Goal: Information Seeking & Learning: Learn about a topic

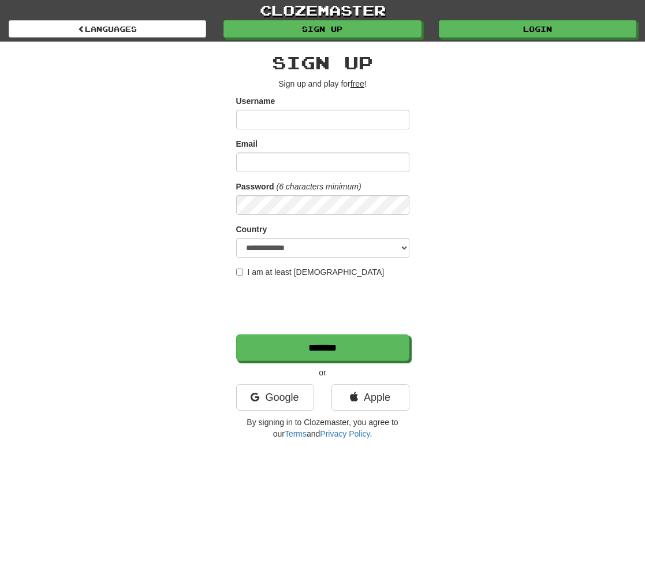
click at [255, 124] on input "Username" at bounding box center [322, 120] width 173 height 20
click at [502, 27] on link "Login" at bounding box center [537, 29] width 197 height 17
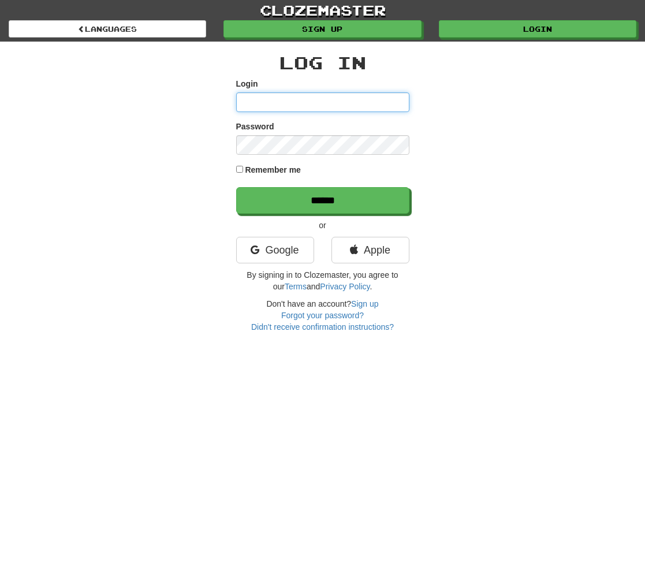
type input "********"
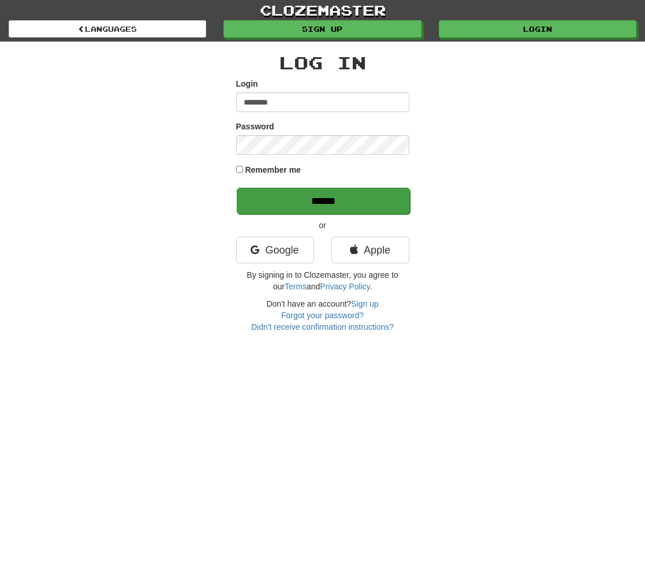
click at [313, 199] on input "******" at bounding box center [323, 201] width 173 height 27
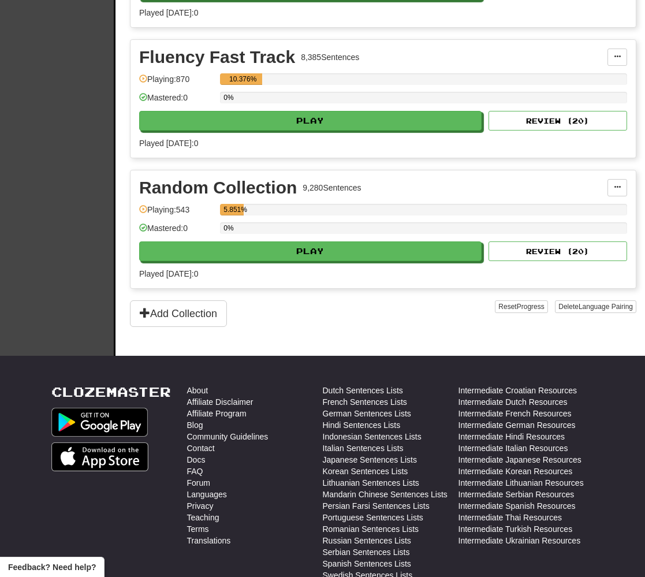
scroll to position [916, 0]
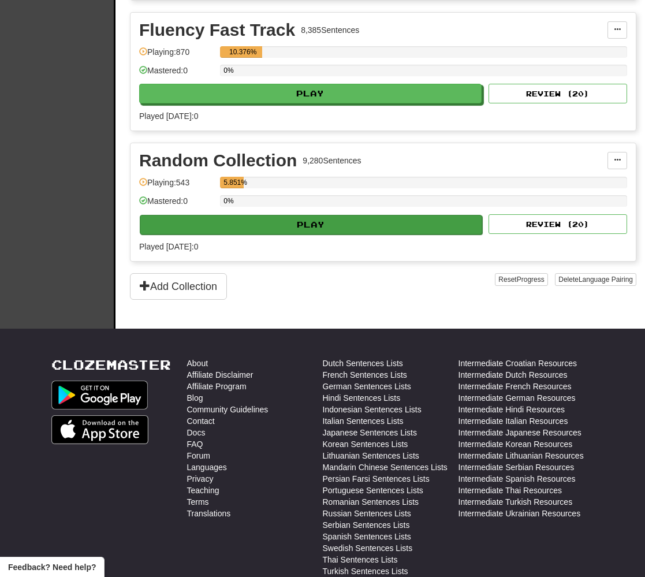
click at [327, 230] on button "Play" at bounding box center [311, 225] width 342 height 20
select select "**"
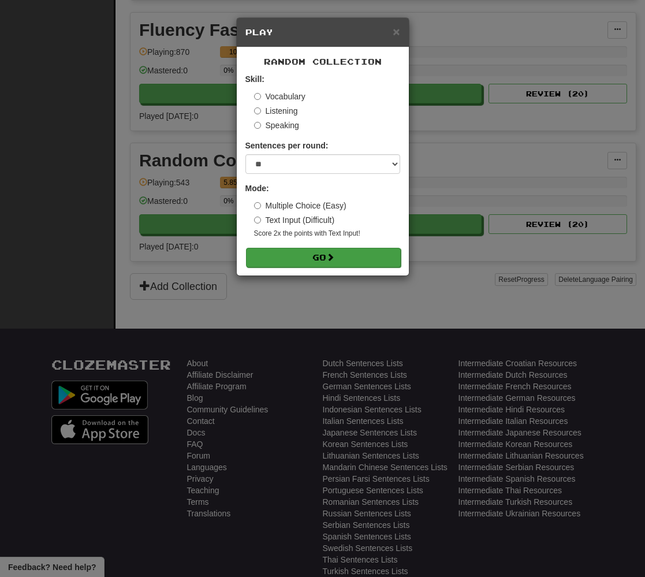
click at [283, 256] on button "Go" at bounding box center [323, 258] width 155 height 20
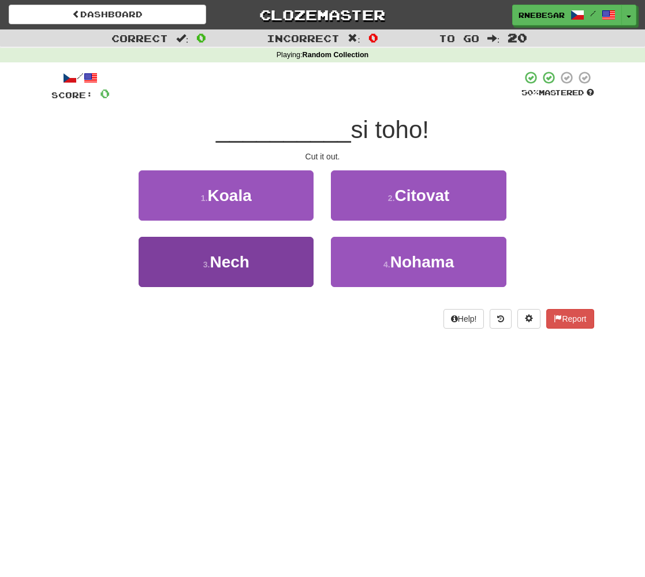
click at [283, 248] on button "3 . Nech" at bounding box center [226, 262] width 175 height 50
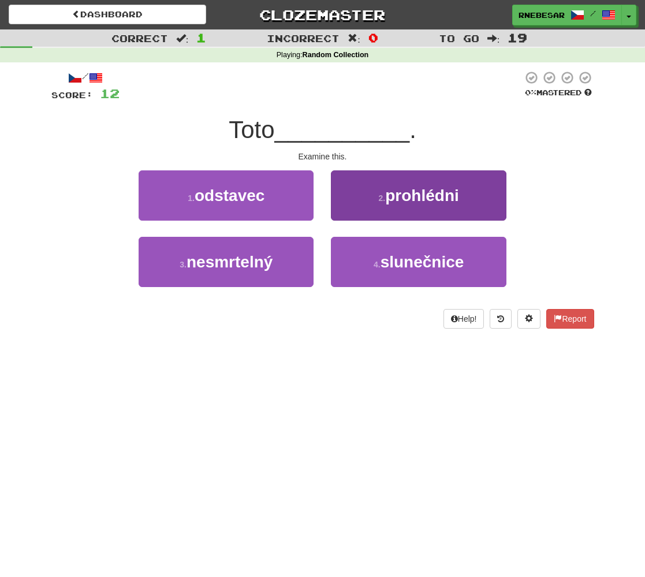
click at [367, 205] on button "2 . prohlédni" at bounding box center [418, 195] width 175 height 50
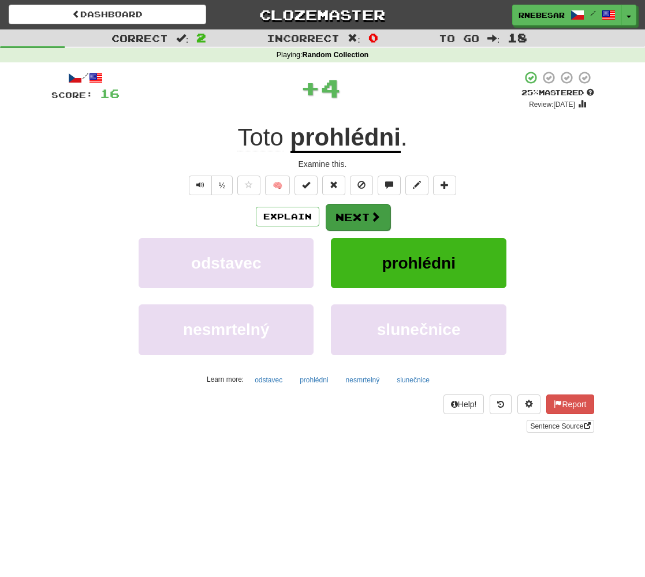
click at [373, 216] on span at bounding box center [375, 216] width 10 height 10
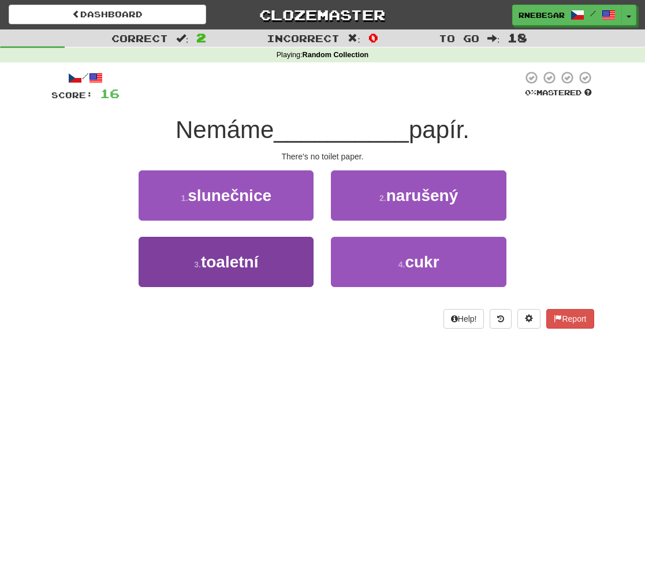
click at [280, 262] on button "3 . toaletní" at bounding box center [226, 262] width 175 height 50
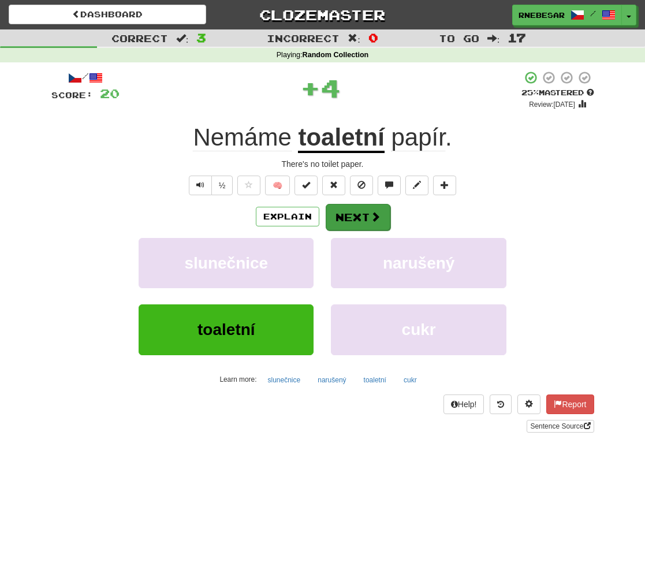
click at [354, 220] on button "Next" at bounding box center [358, 217] width 65 height 27
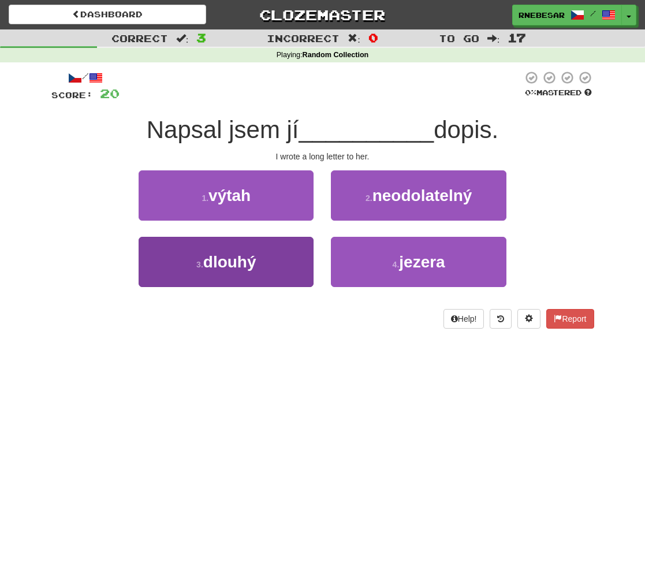
click at [276, 260] on button "3 . dlouhý" at bounding box center [226, 262] width 175 height 50
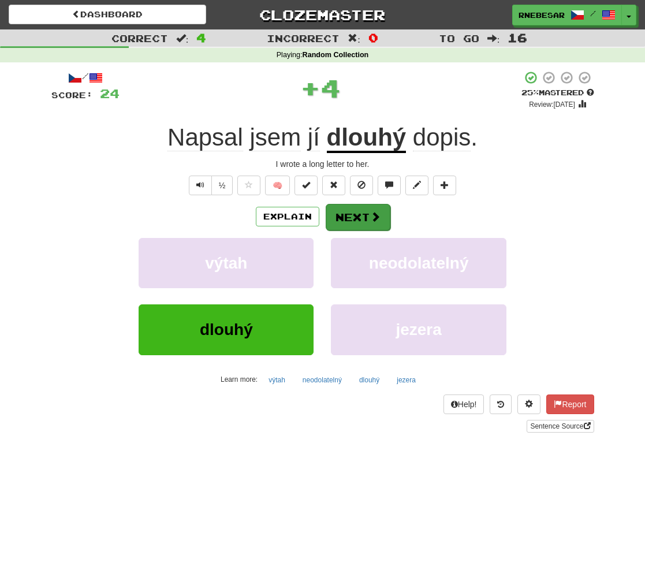
click at [352, 219] on button "Next" at bounding box center [358, 217] width 65 height 27
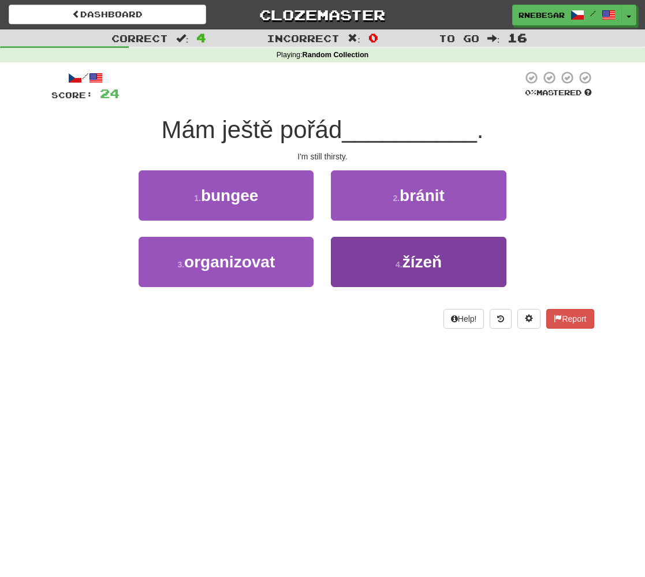
click at [344, 263] on button "4 . žízeň" at bounding box center [418, 262] width 175 height 50
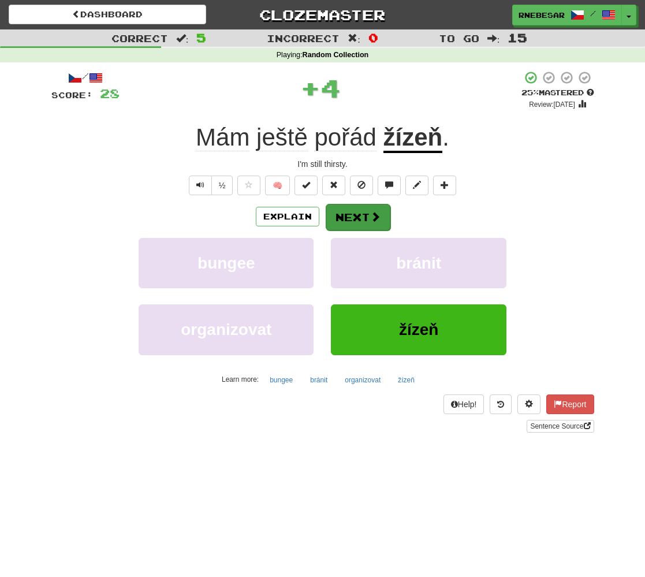
click at [337, 224] on button "Next" at bounding box center [358, 217] width 65 height 27
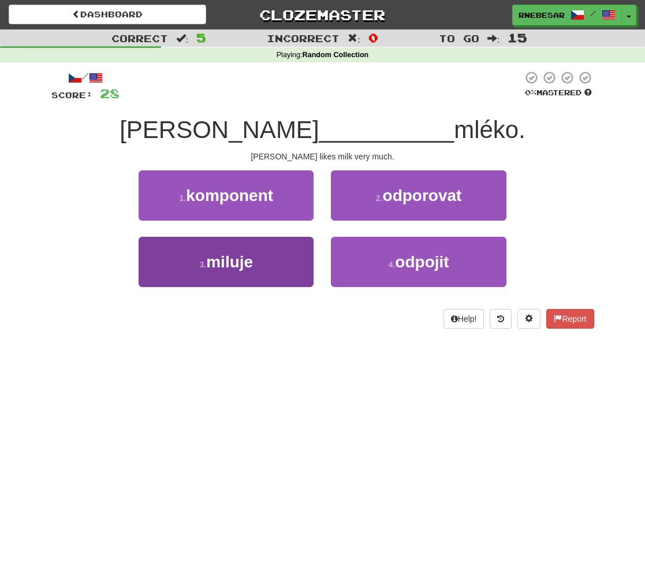
click at [287, 259] on button "3 . miluje" at bounding box center [226, 262] width 175 height 50
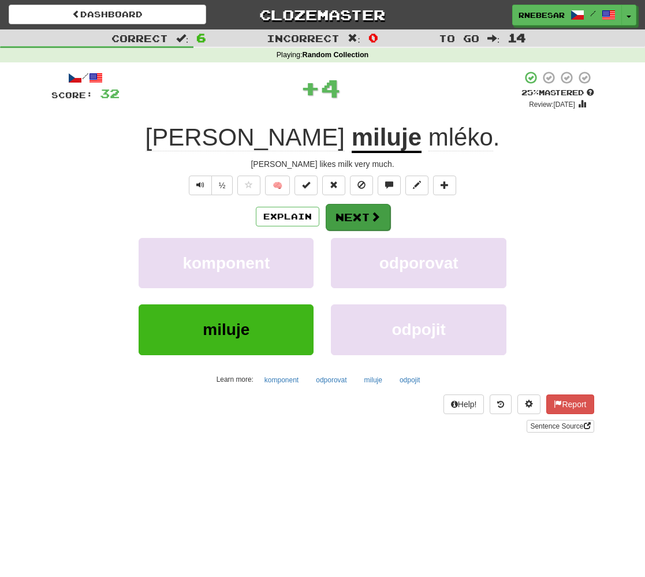
click at [374, 215] on span at bounding box center [375, 216] width 10 height 10
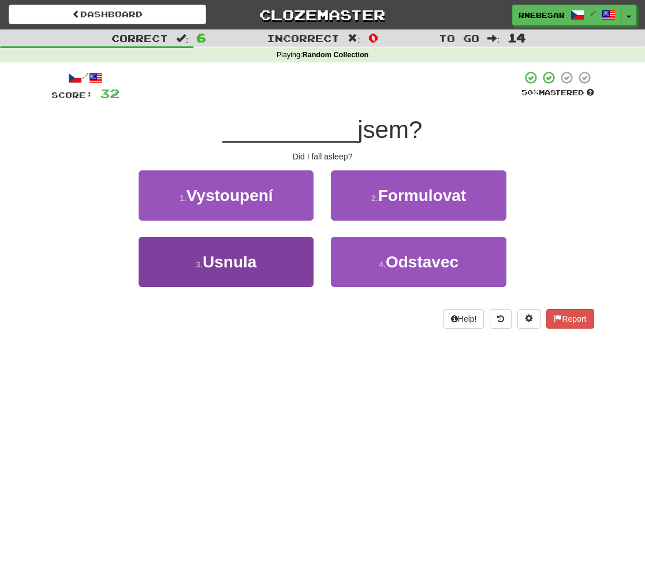
click at [269, 267] on button "3 . Usnula" at bounding box center [226, 262] width 175 height 50
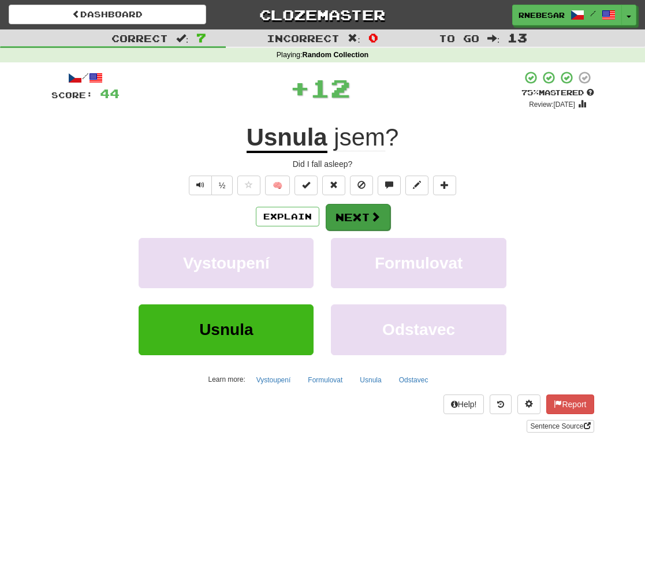
click at [366, 219] on button "Next" at bounding box center [358, 217] width 65 height 27
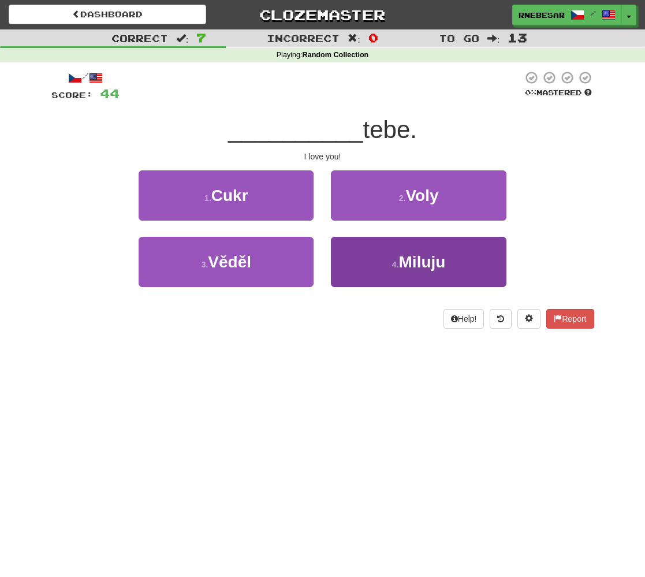
click at [368, 270] on button "4 . Miluju" at bounding box center [418, 262] width 175 height 50
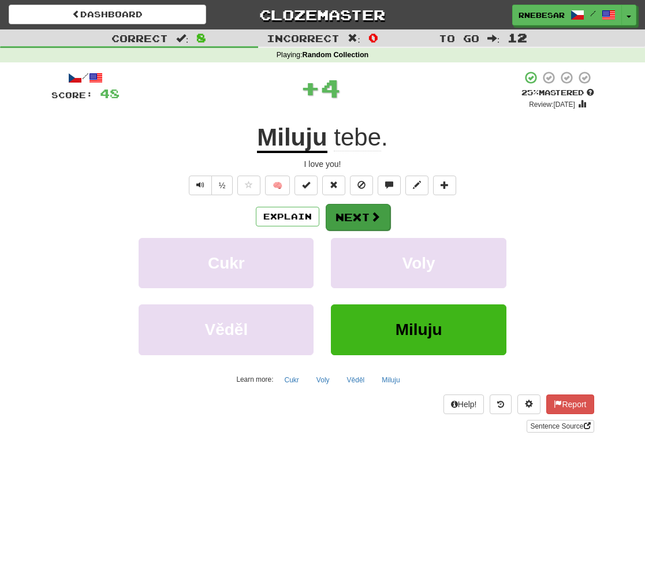
click at [358, 211] on button "Next" at bounding box center [358, 217] width 65 height 27
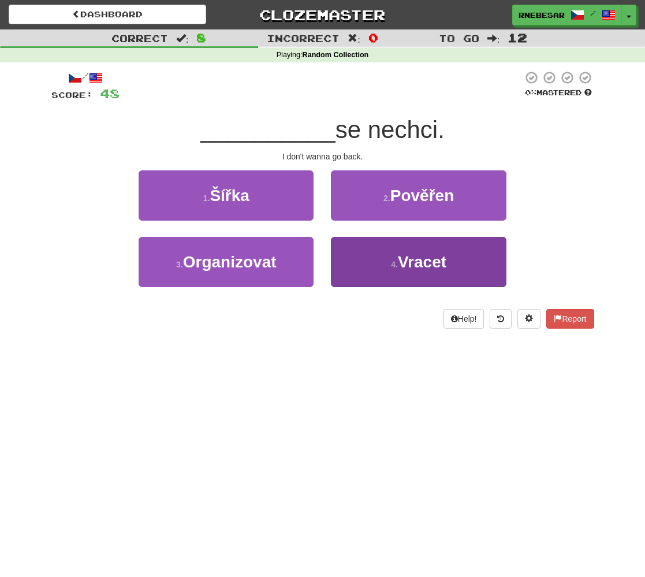
click at [353, 267] on button "4 . Vracet" at bounding box center [418, 262] width 175 height 50
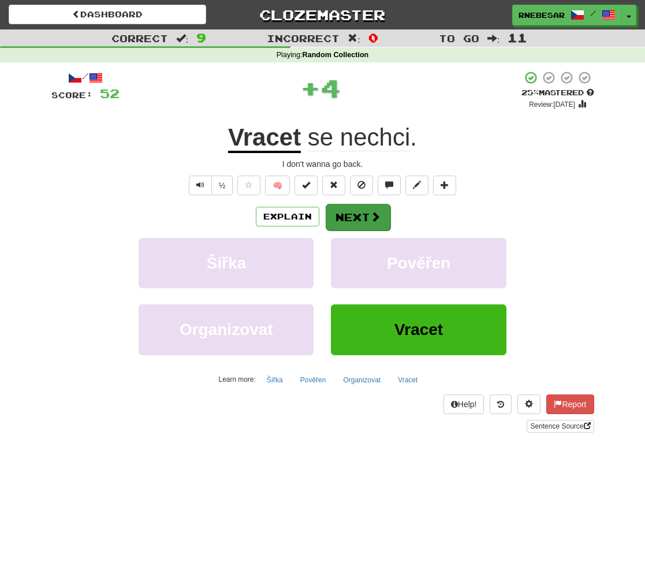
click at [351, 215] on button "Next" at bounding box center [358, 217] width 65 height 27
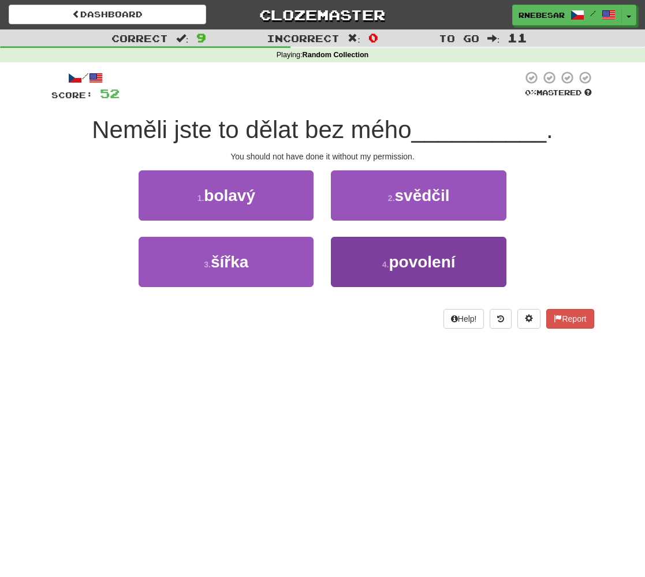
click at [371, 271] on button "4 . povolení" at bounding box center [418, 262] width 175 height 50
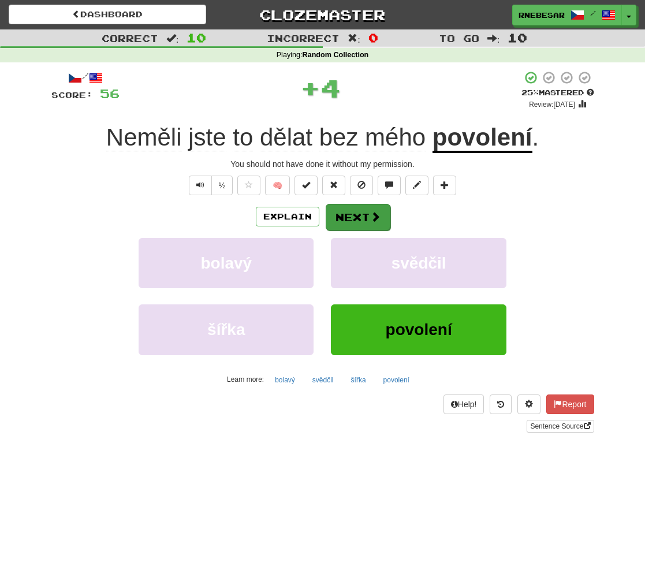
click at [371, 222] on button "Next" at bounding box center [358, 217] width 65 height 27
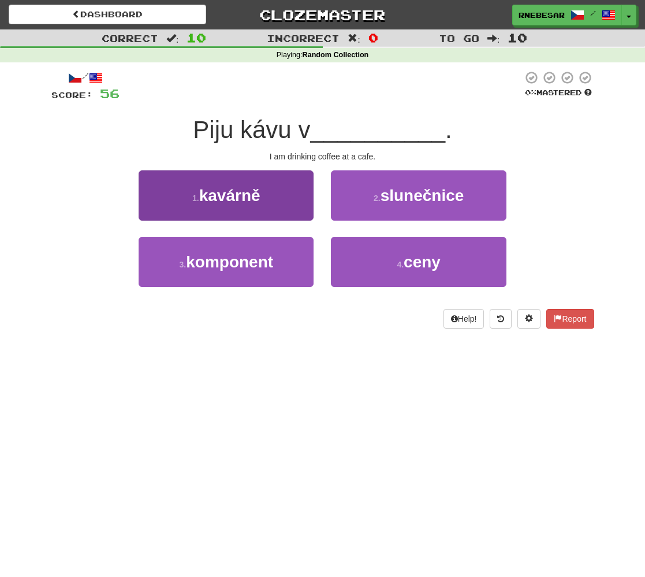
click at [278, 203] on button "1 . kavárně" at bounding box center [226, 195] width 175 height 50
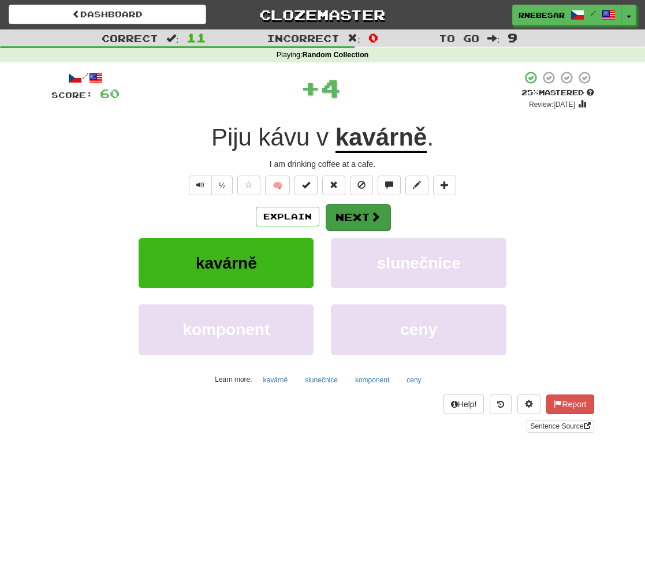
click at [368, 207] on button "Next" at bounding box center [358, 217] width 65 height 27
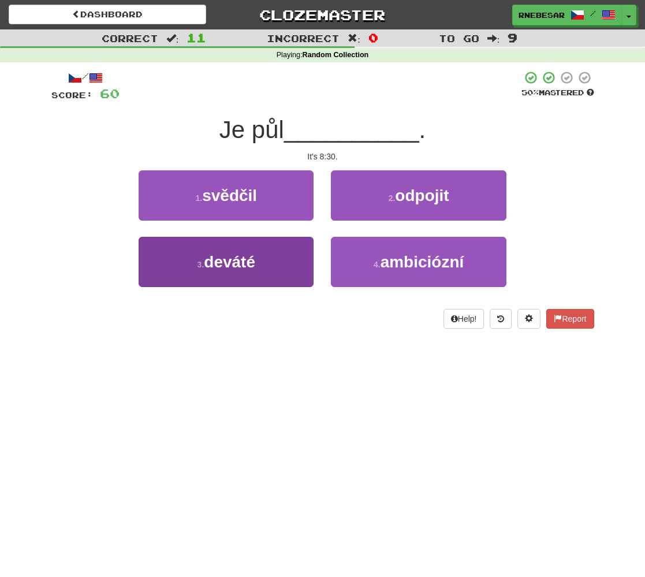
click at [290, 257] on button "3 . deváté" at bounding box center [226, 262] width 175 height 50
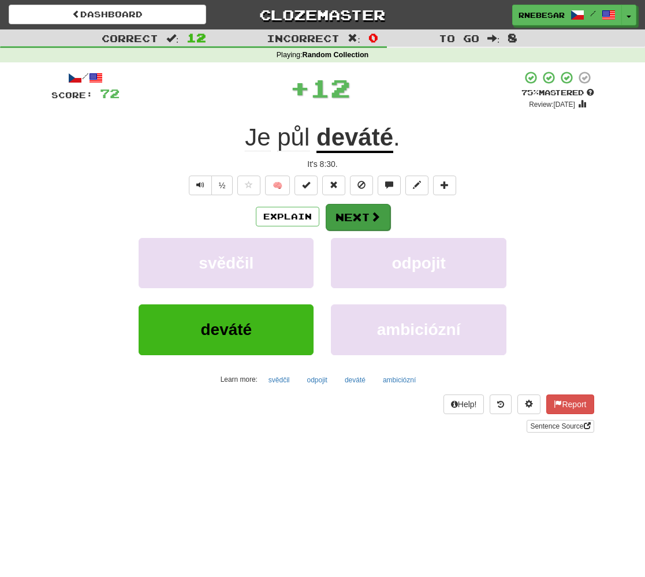
click at [367, 212] on button "Next" at bounding box center [358, 217] width 65 height 27
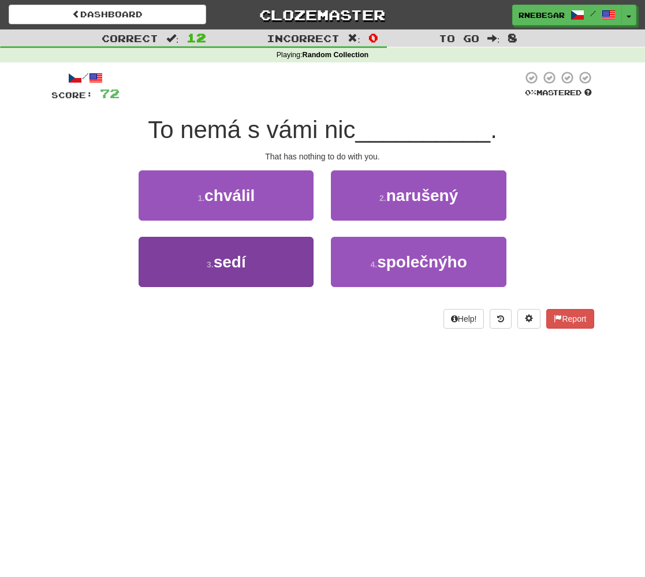
click at [292, 263] on button "3 . sedí" at bounding box center [226, 262] width 175 height 50
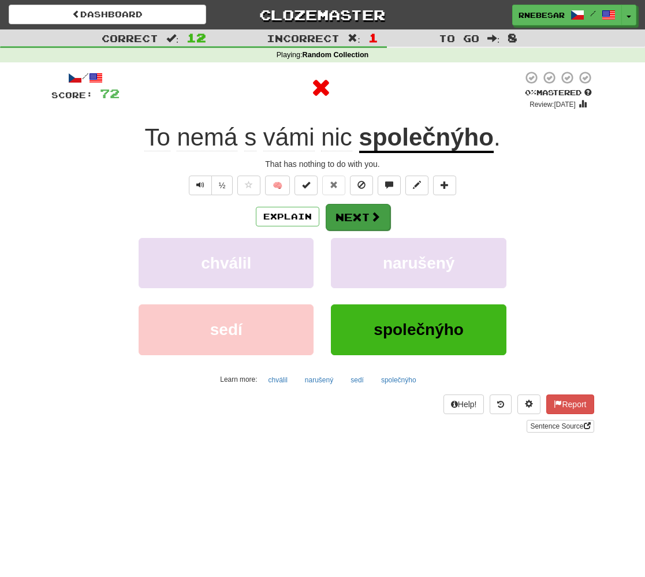
click at [363, 209] on button "Next" at bounding box center [358, 217] width 65 height 27
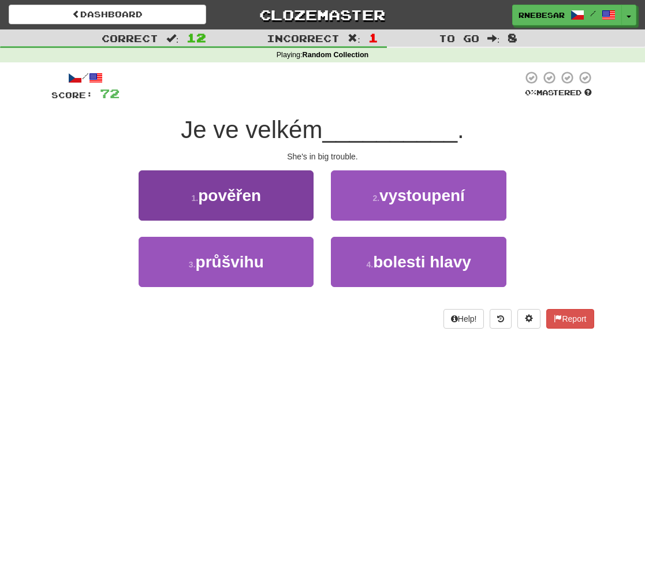
click at [236, 212] on button "1 . pověřen" at bounding box center [226, 195] width 175 height 50
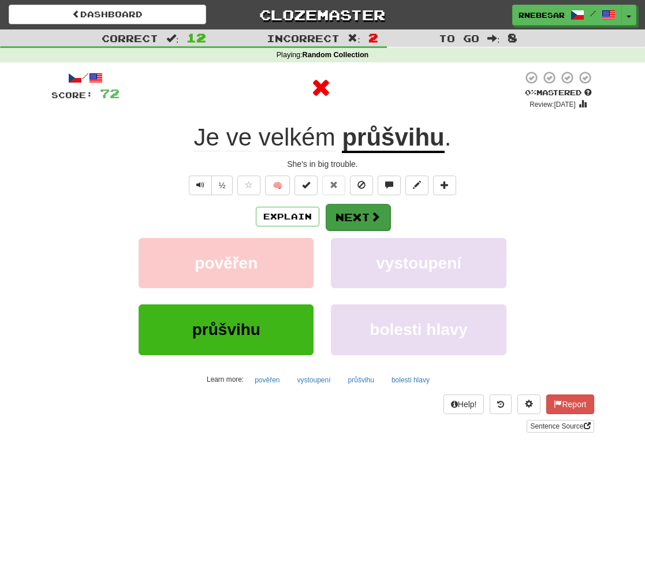
click at [359, 208] on button "Next" at bounding box center [358, 217] width 65 height 27
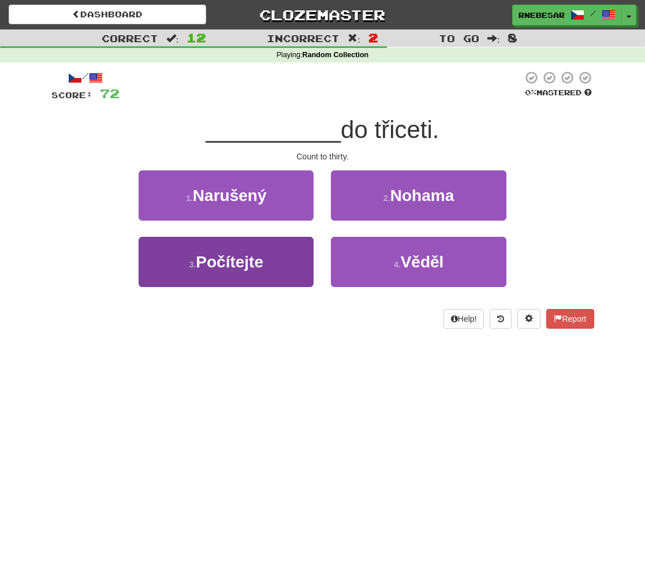
click at [262, 256] on span "Počítejte" at bounding box center [230, 262] width 68 height 18
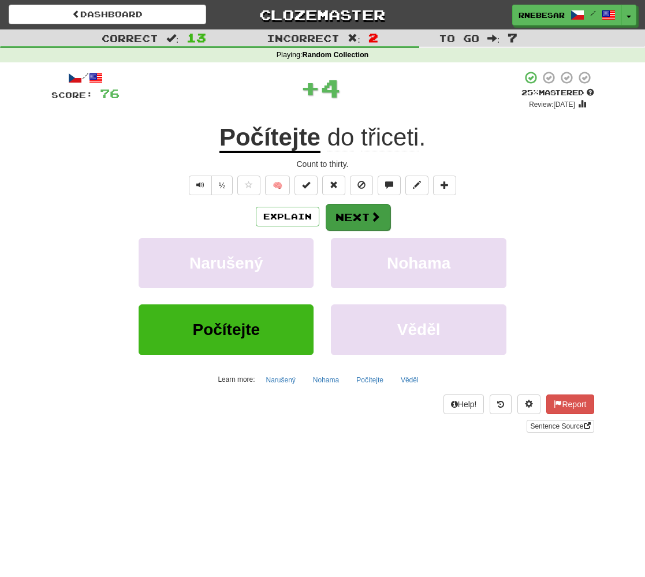
click at [347, 210] on button "Next" at bounding box center [358, 217] width 65 height 27
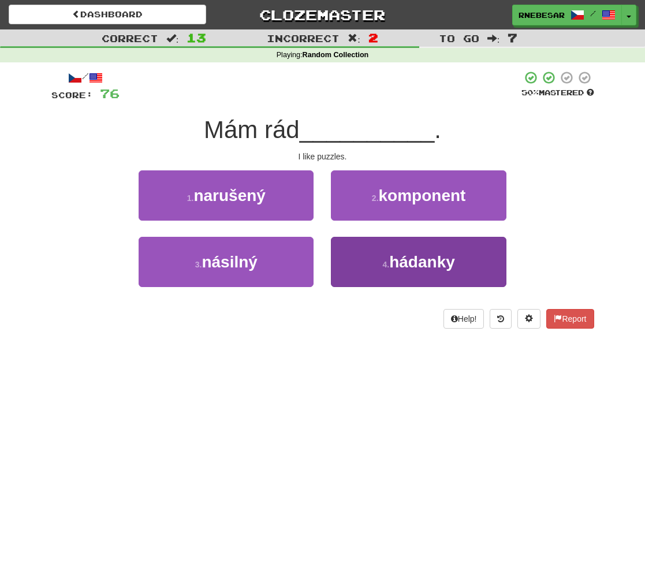
click at [360, 259] on button "4 . hádanky" at bounding box center [418, 262] width 175 height 50
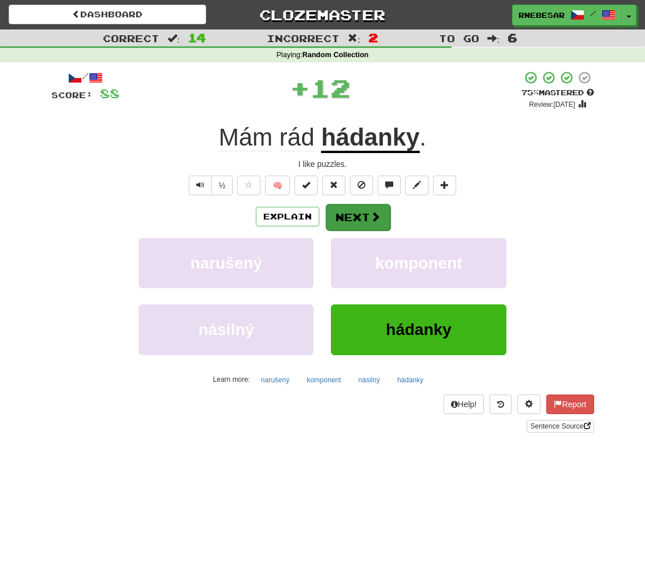
click at [359, 216] on button "Next" at bounding box center [358, 217] width 65 height 27
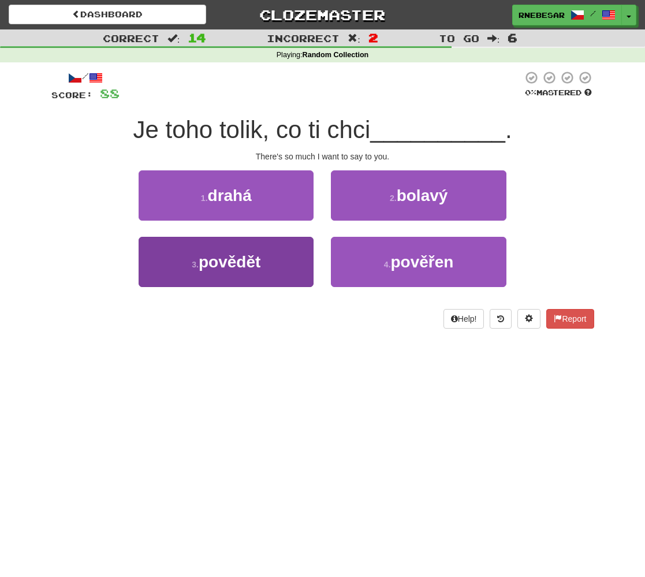
click at [293, 263] on button "3 . povědět" at bounding box center [226, 262] width 175 height 50
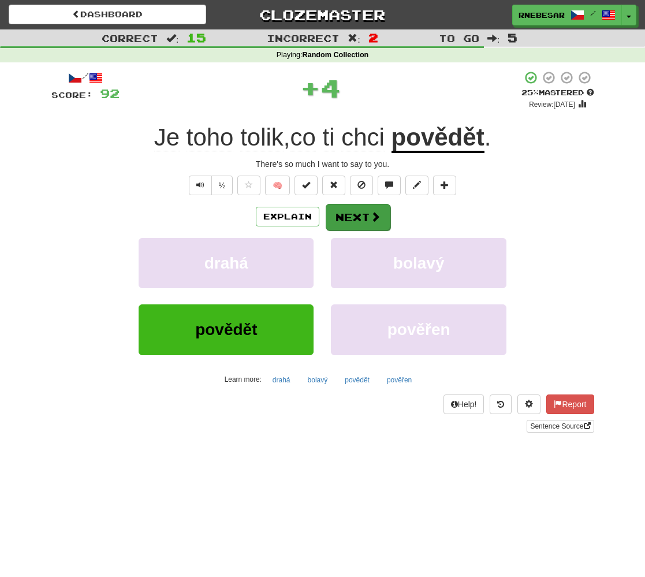
click at [359, 215] on button "Next" at bounding box center [358, 217] width 65 height 27
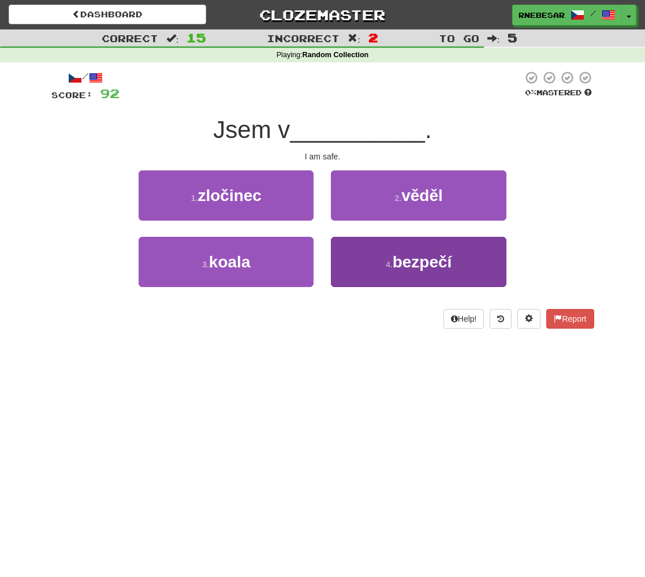
click at [364, 259] on button "4 . bezpečí" at bounding box center [418, 262] width 175 height 50
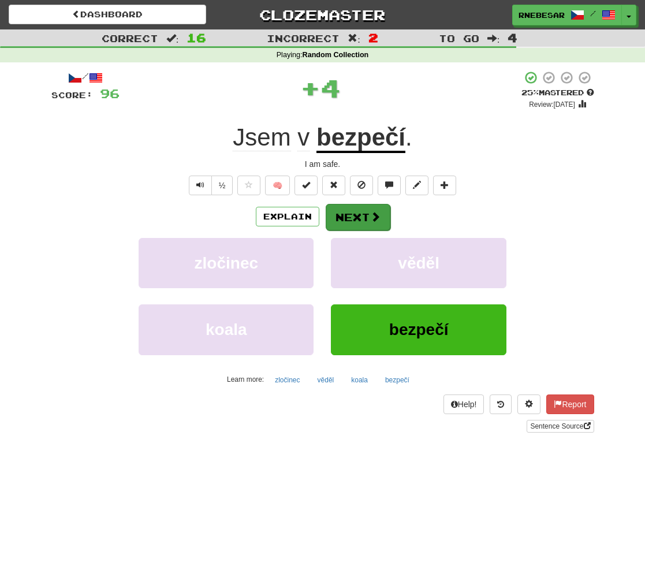
click at [356, 221] on button "Next" at bounding box center [358, 217] width 65 height 27
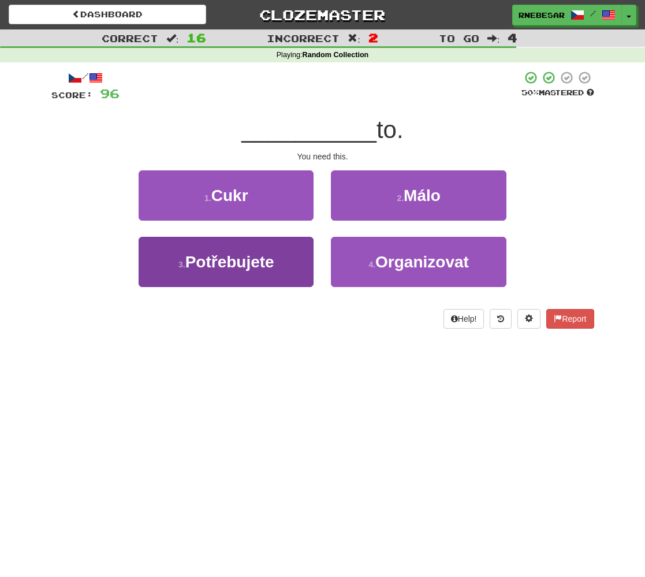
click at [282, 273] on button "3 . Potřebujete" at bounding box center [226, 262] width 175 height 50
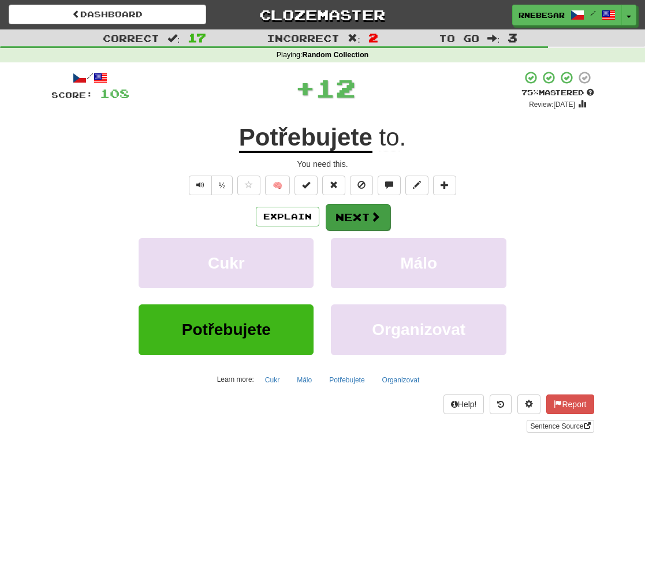
click at [345, 222] on button "Next" at bounding box center [358, 217] width 65 height 27
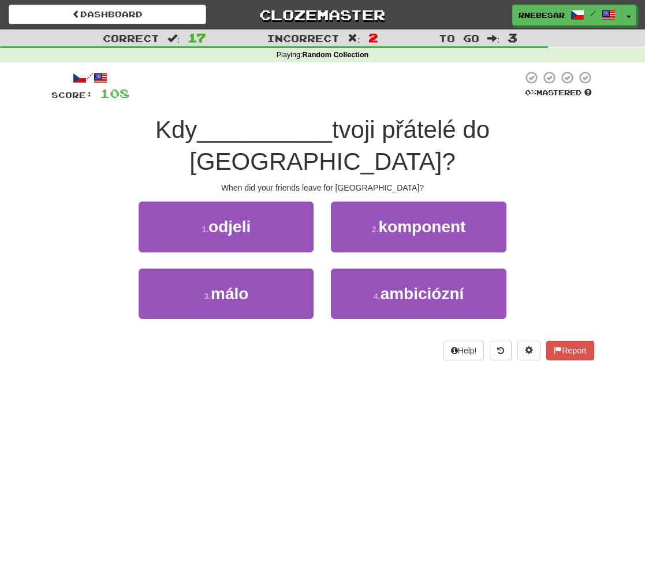
click at [280, 219] on div "1 . odjeli" at bounding box center [226, 234] width 192 height 66
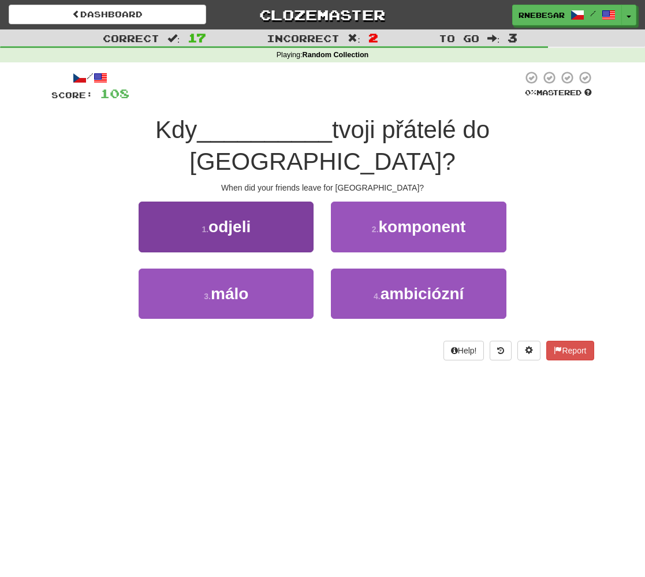
click at [278, 212] on button "1 . odjeli" at bounding box center [226, 226] width 175 height 50
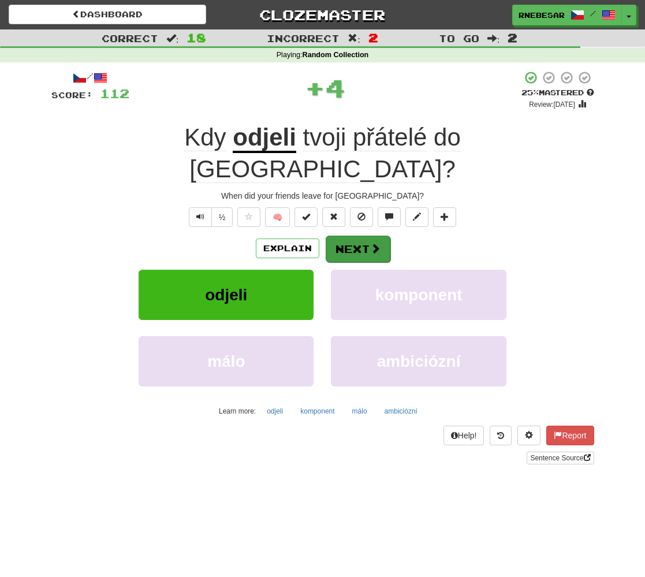
click at [339, 236] on button "Next" at bounding box center [358, 249] width 65 height 27
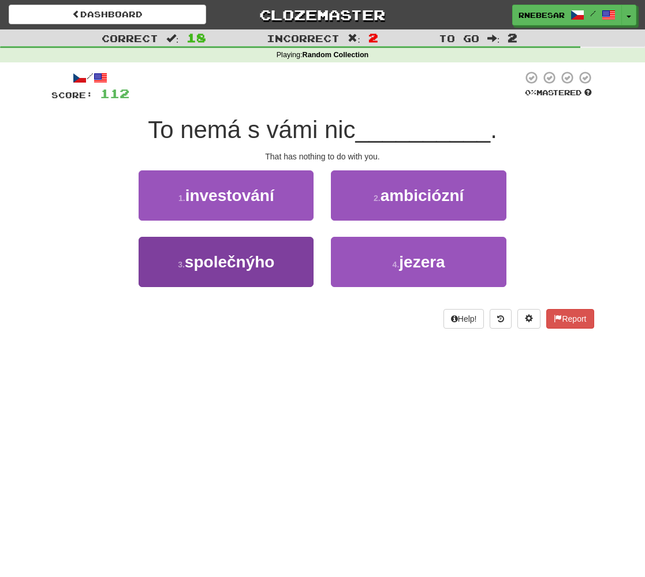
click at [281, 268] on button "3 . společnýho" at bounding box center [226, 262] width 175 height 50
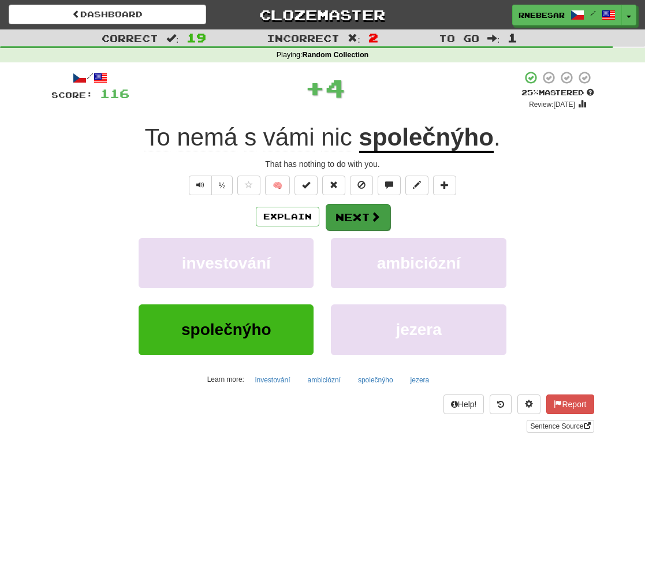
click at [357, 221] on button "Next" at bounding box center [358, 217] width 65 height 27
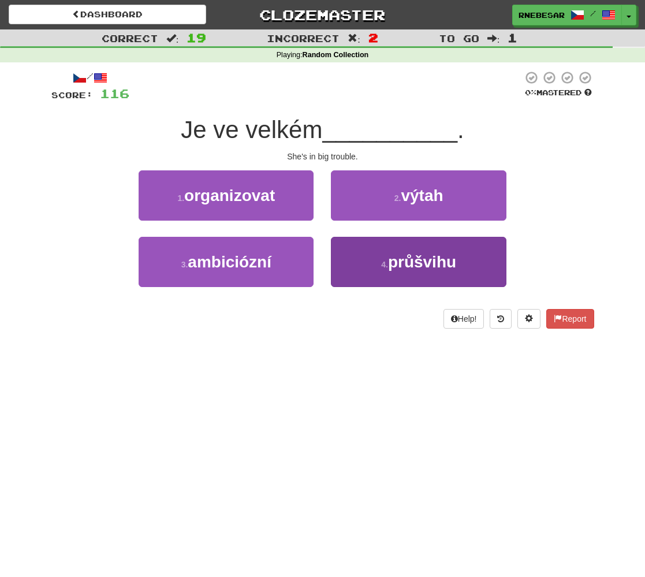
click at [368, 252] on button "4 . průšvihu" at bounding box center [418, 262] width 175 height 50
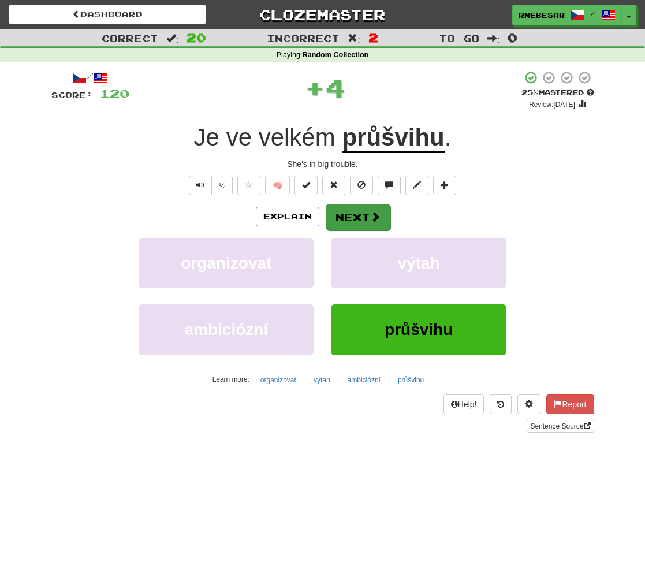
click at [361, 228] on button "Next" at bounding box center [358, 217] width 65 height 27
